Goal: Find specific page/section: Find specific page/section

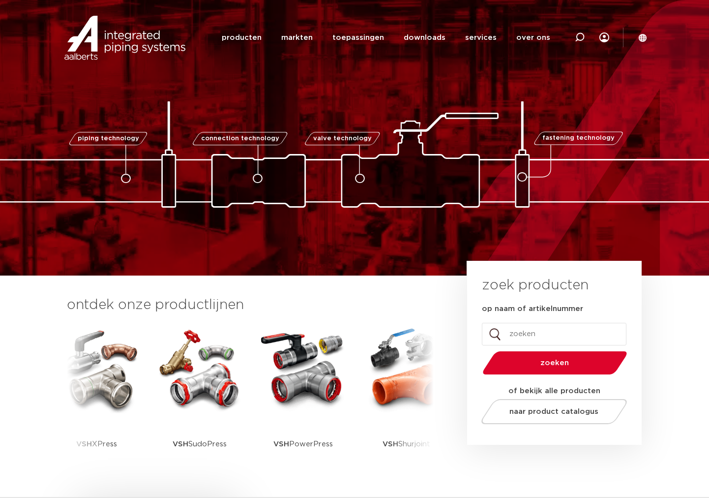
click at [542, 331] on input "op naam of artikelnummer" at bounding box center [554, 334] width 145 height 23
type input "1713150030001"
click at [603, 363] on button "zoeken" at bounding box center [555, 362] width 152 height 25
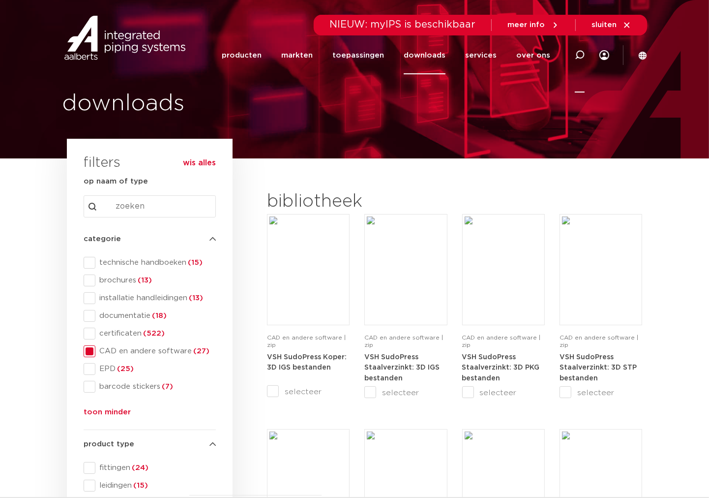
click at [578, 54] on icon at bounding box center [580, 55] width 10 height 10
type input "7135"
click button "Zoeken" at bounding box center [0, 0] width 0 height 0
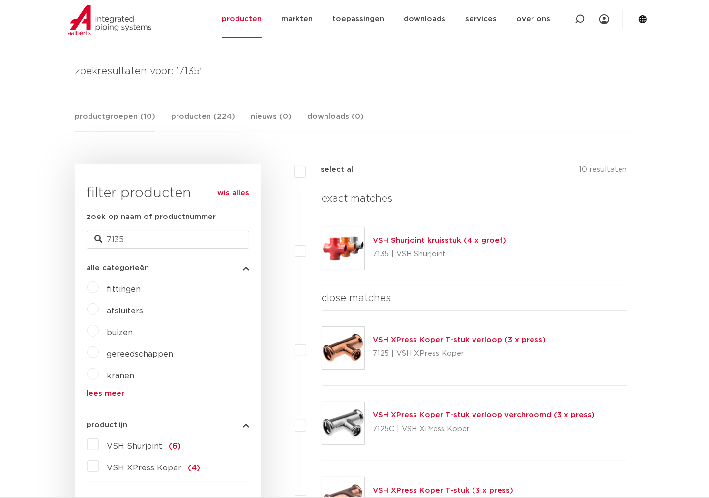
click at [472, 238] on link "VSH Shurjoint kruisstuk (4 x groef)" at bounding box center [440, 240] width 134 height 7
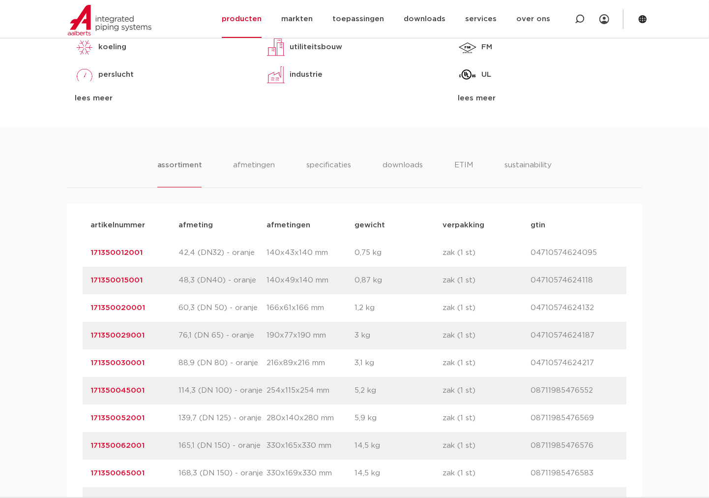
scroll to position [510, 0]
